Goal: Contribute content: Add original content to the website for others to see

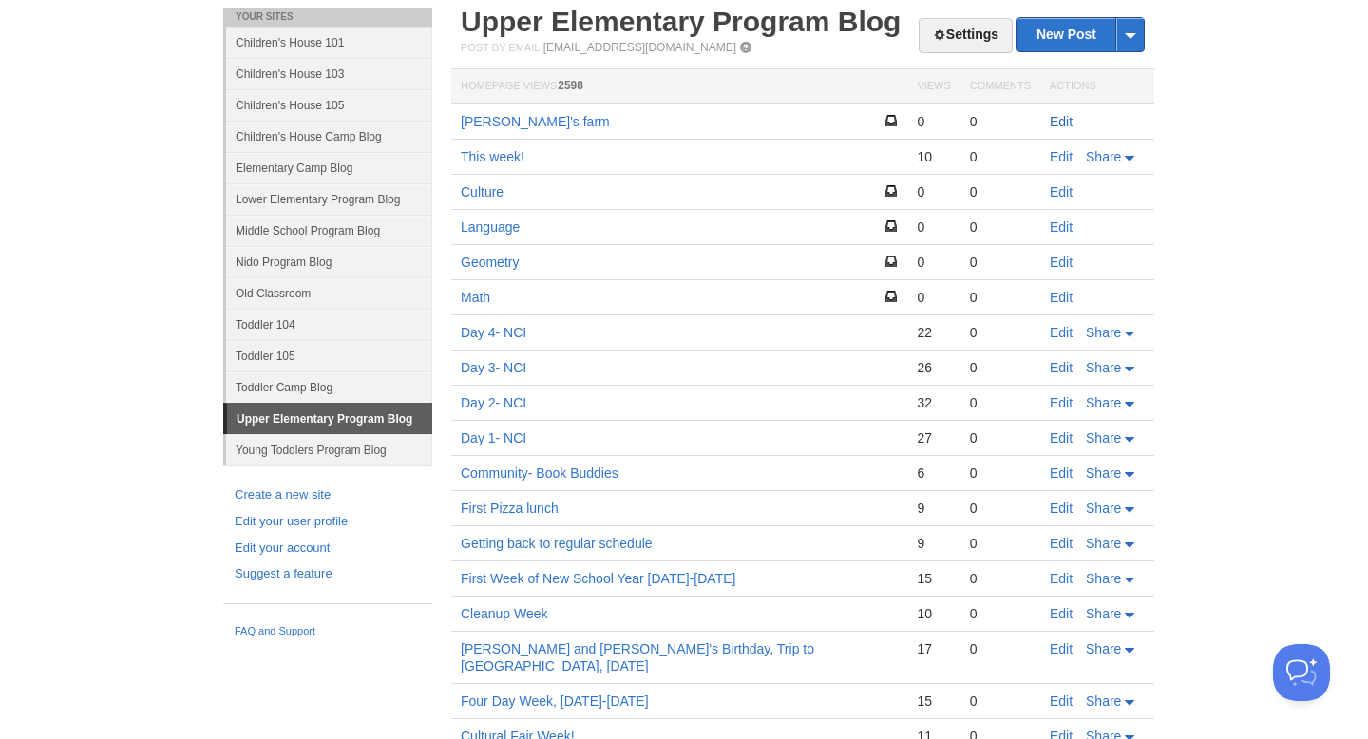
click at [1060, 119] on link "Edit" at bounding box center [1061, 121] width 23 height 15
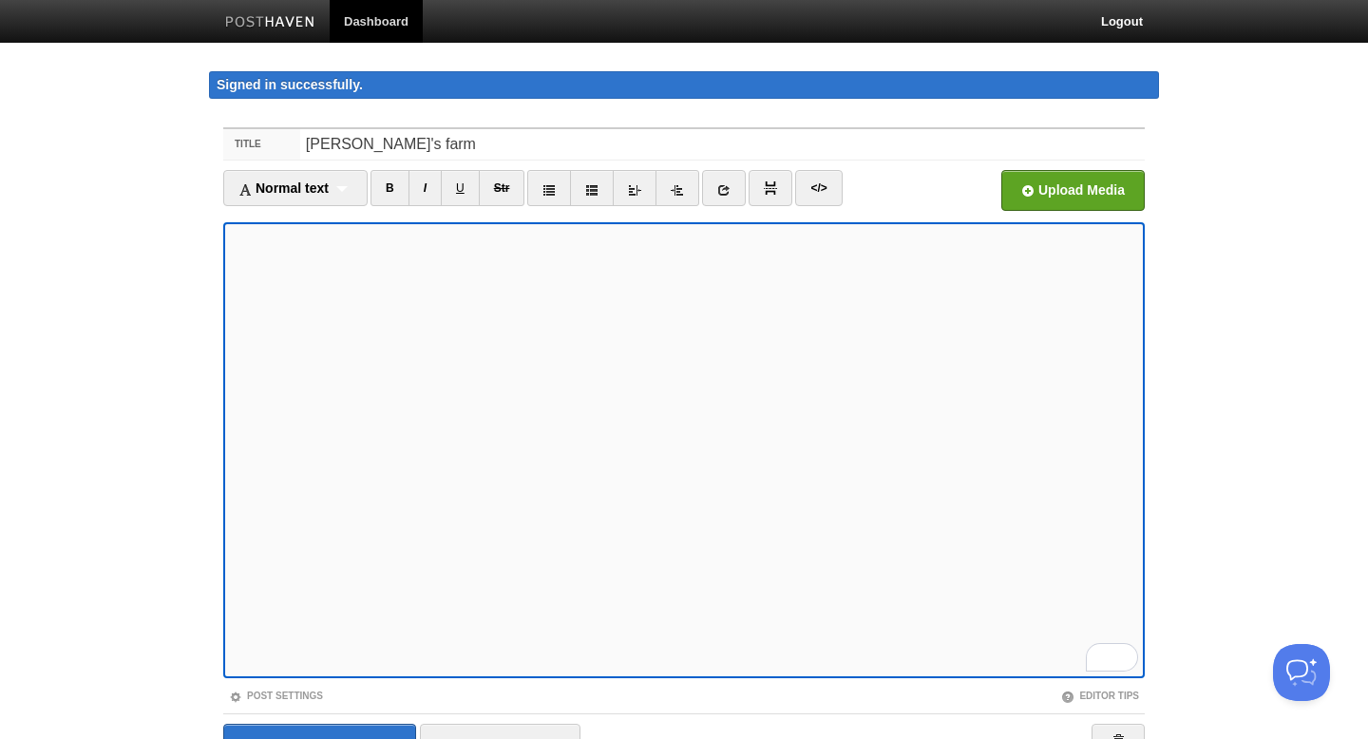
scroll to position [103, 0]
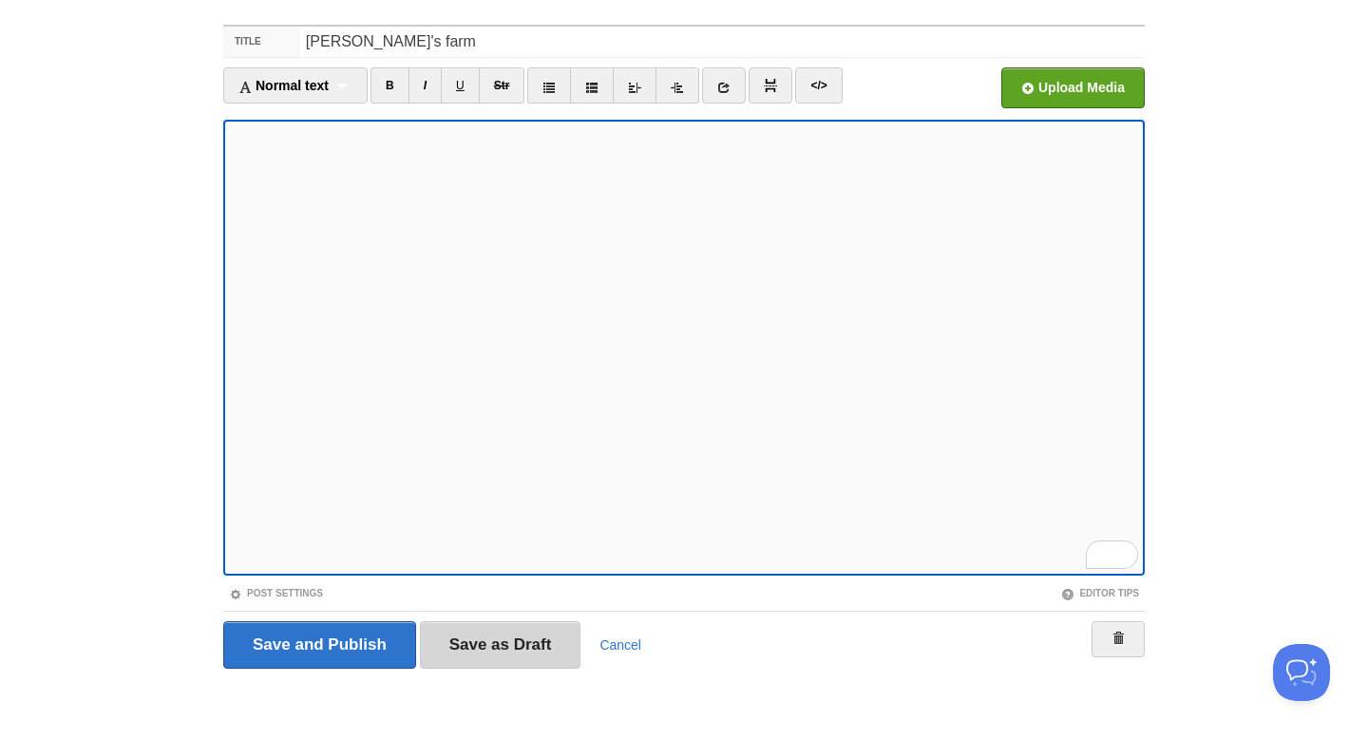
click at [522, 651] on input "Save as Draft" at bounding box center [501, 646] width 162 height 48
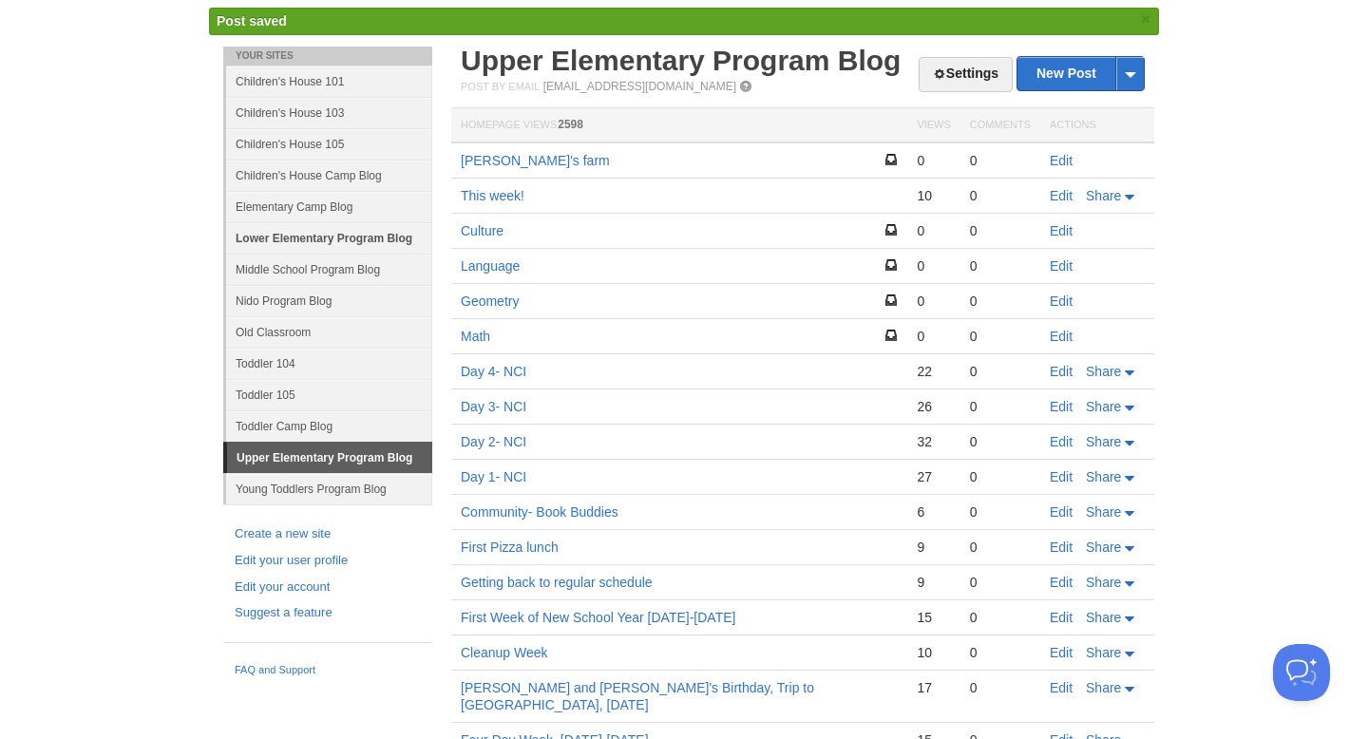
click at [324, 236] on link "Lower Elementary Program Blog" at bounding box center [329, 237] width 206 height 31
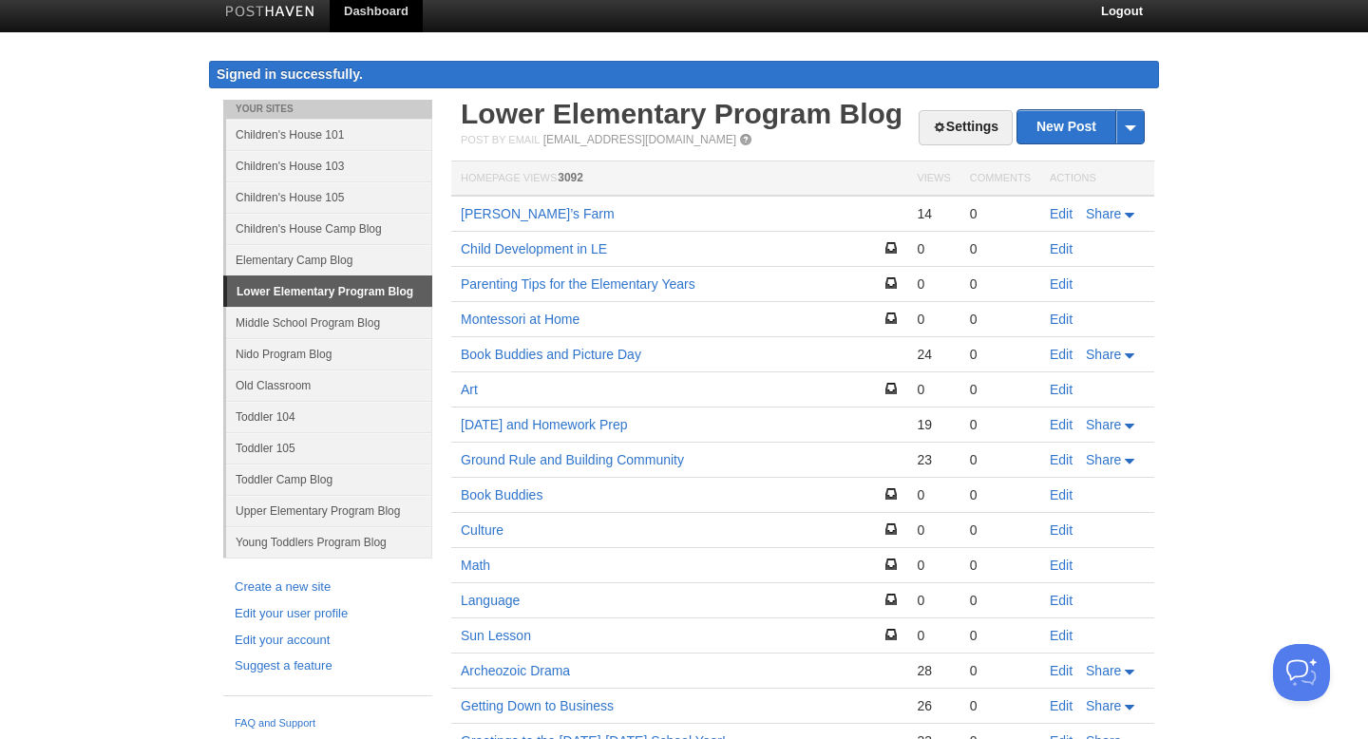
scroll to position [103, 0]
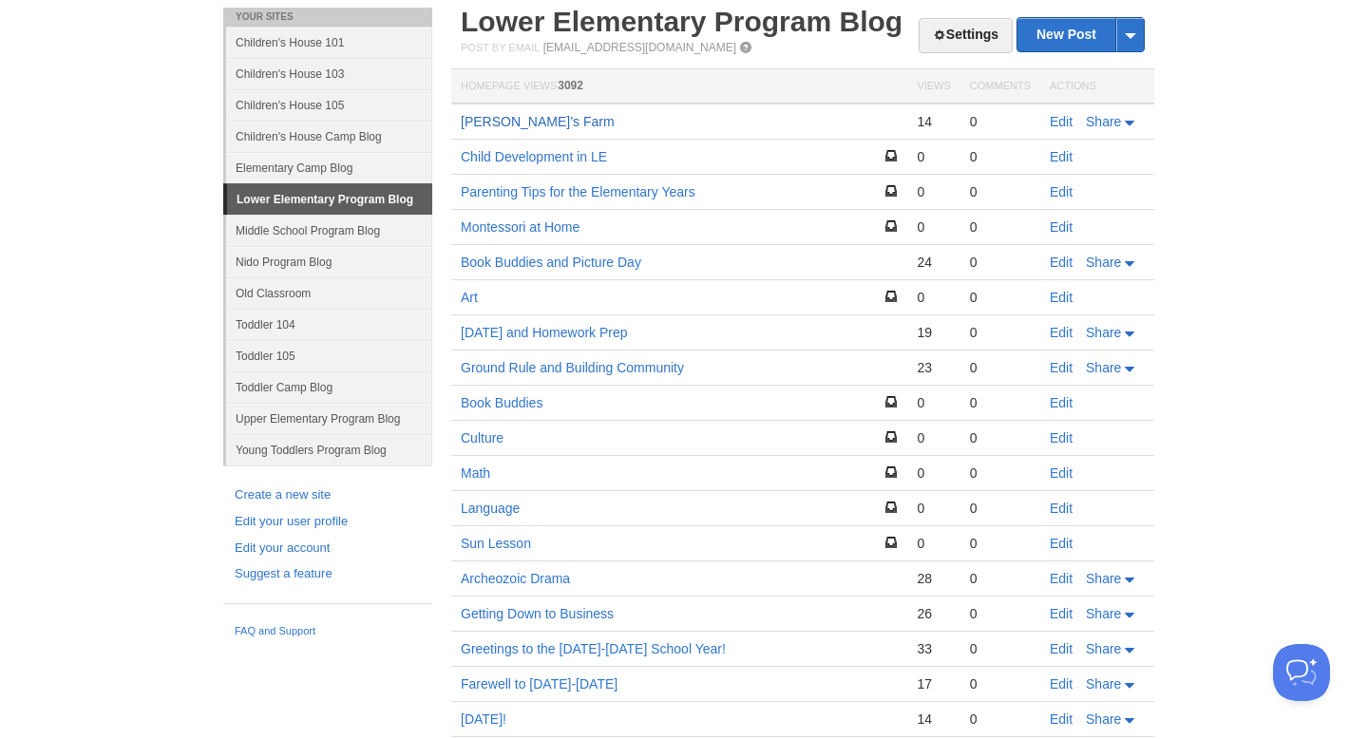
click at [511, 123] on link "[PERSON_NAME]’s Farm" at bounding box center [538, 121] width 154 height 15
click at [300, 411] on link "Upper Elementary Program Blog" at bounding box center [329, 418] width 206 height 31
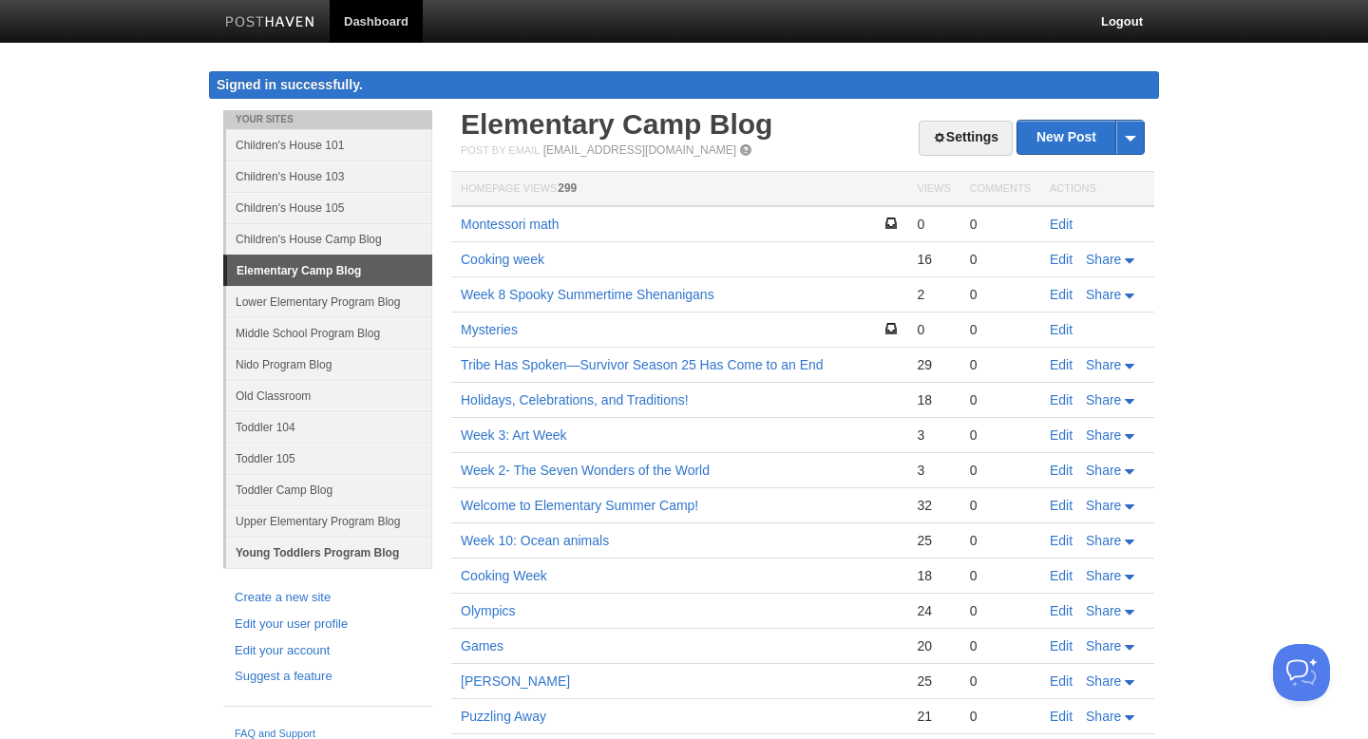
click at [330, 560] on link "Young Toddlers Program Blog" at bounding box center [329, 552] width 206 height 31
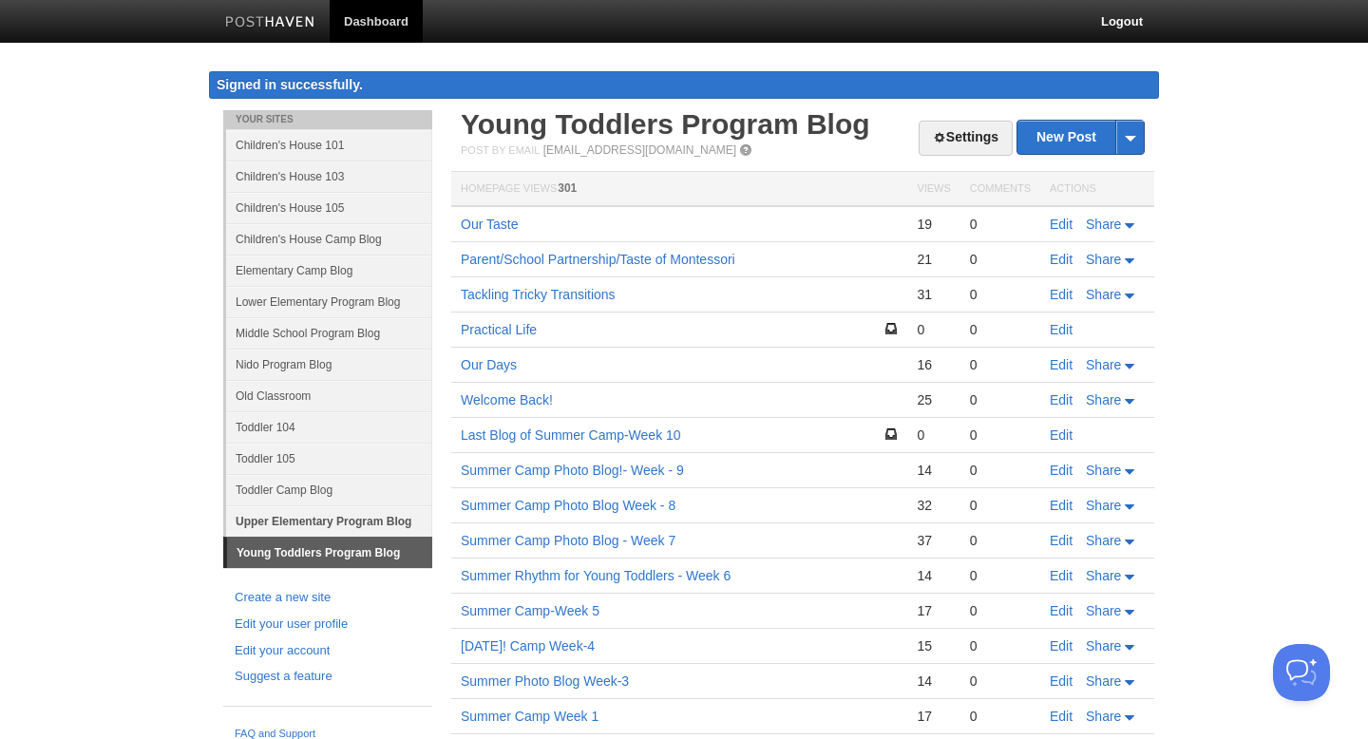
click at [335, 516] on link "Upper Elementary Program Blog" at bounding box center [329, 521] width 206 height 31
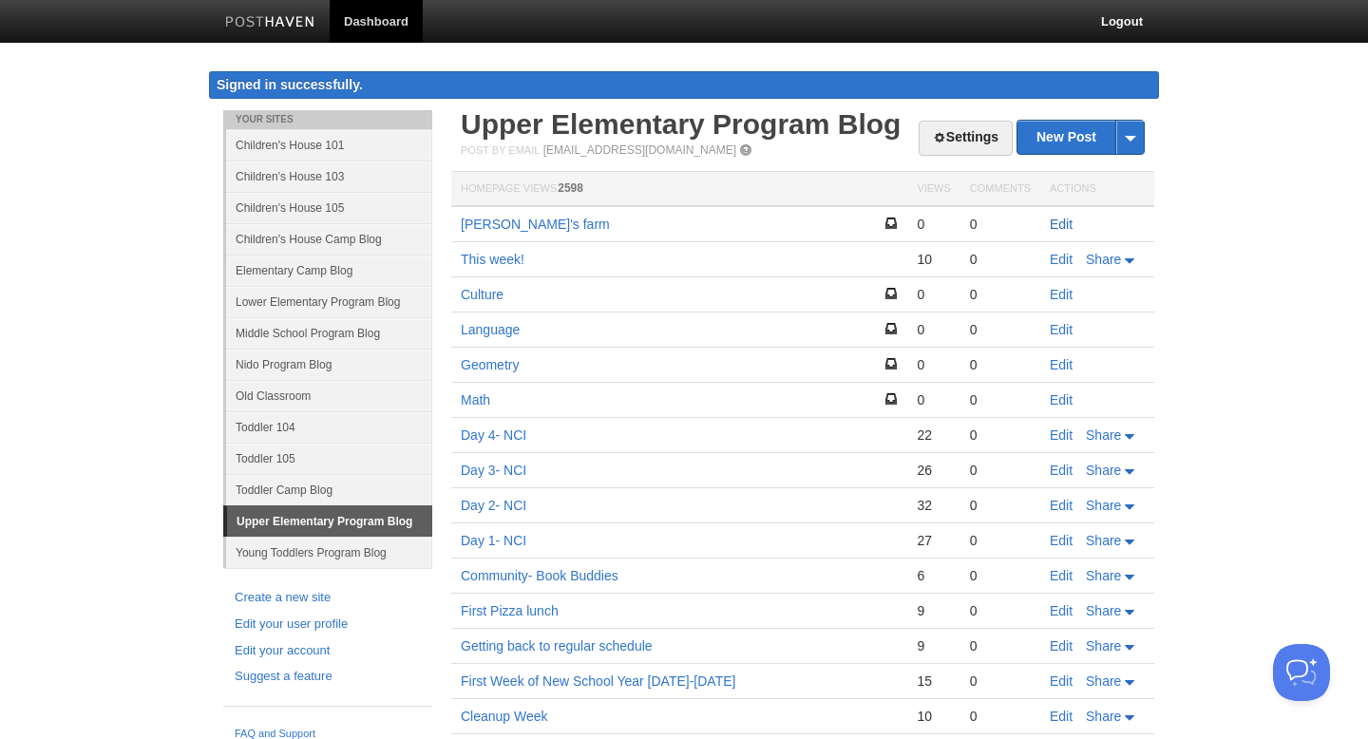
click at [1063, 224] on link "Edit" at bounding box center [1061, 224] width 23 height 15
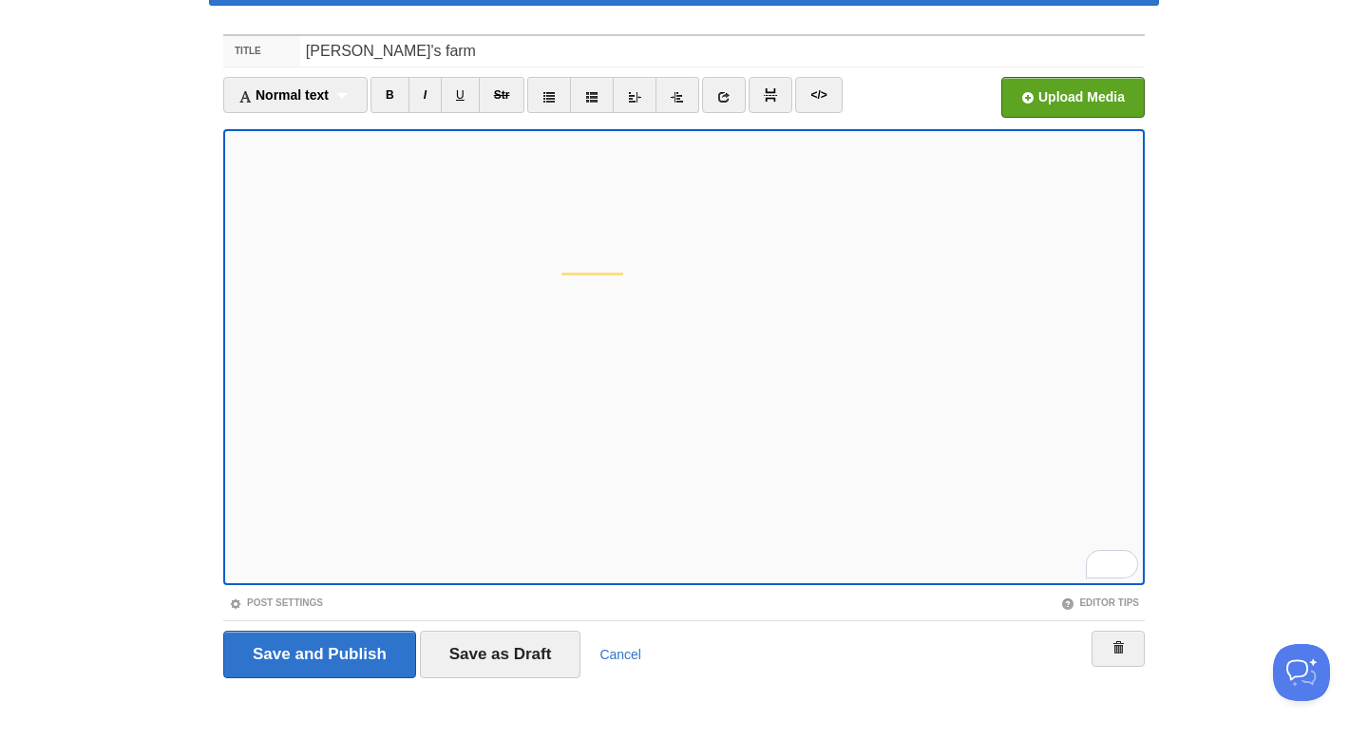
scroll to position [103, 0]
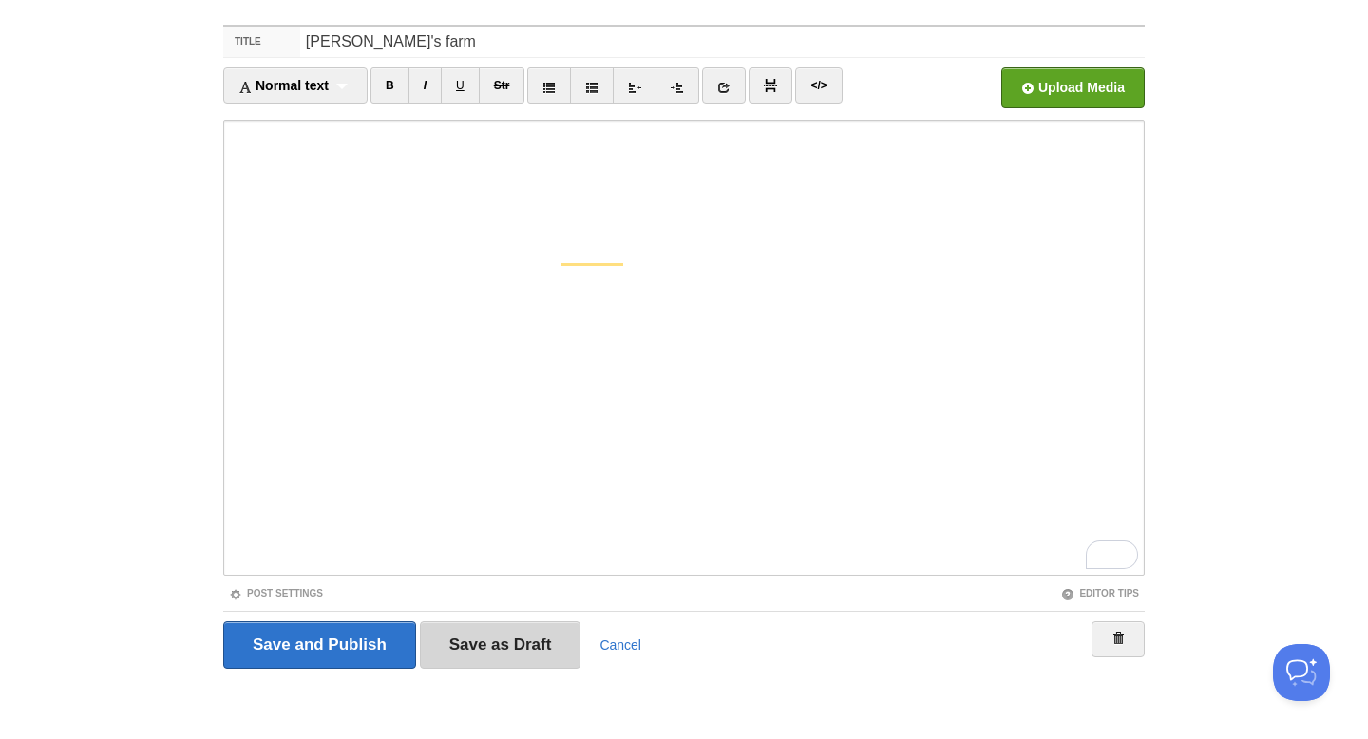
click at [540, 655] on input "Save as Draft" at bounding box center [501, 646] width 162 height 48
